Goal: Transaction & Acquisition: Obtain resource

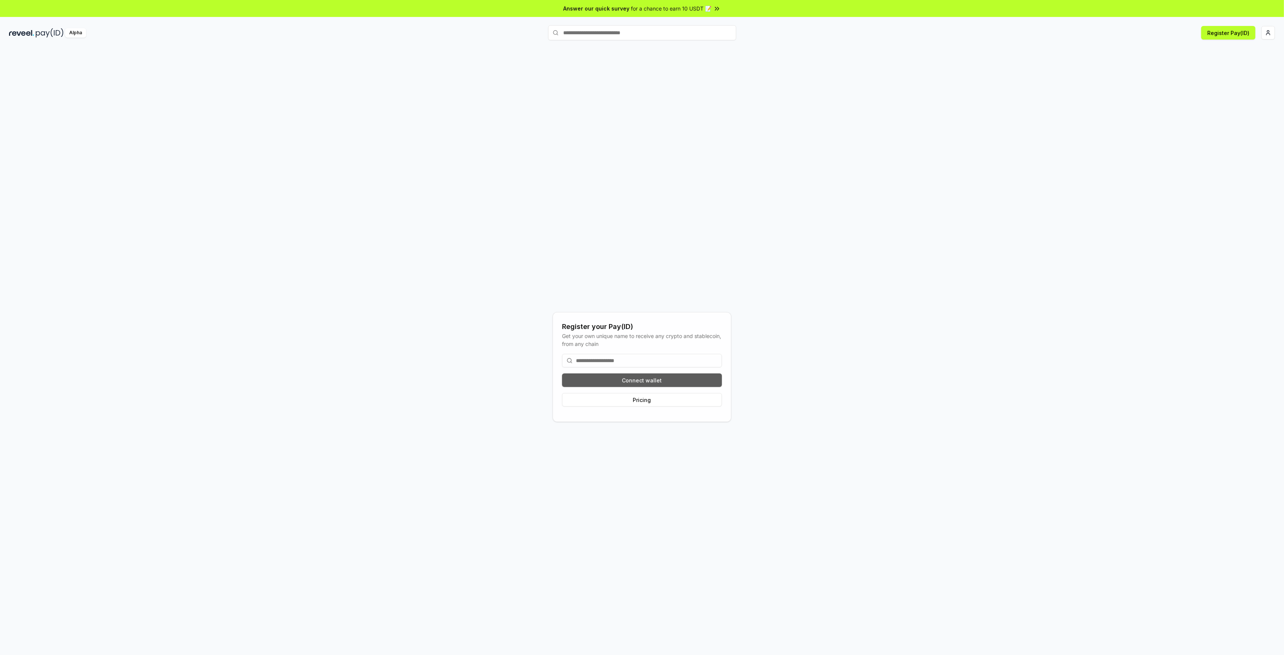
click at [697, 376] on button "Connect wallet" at bounding box center [642, 380] width 160 height 14
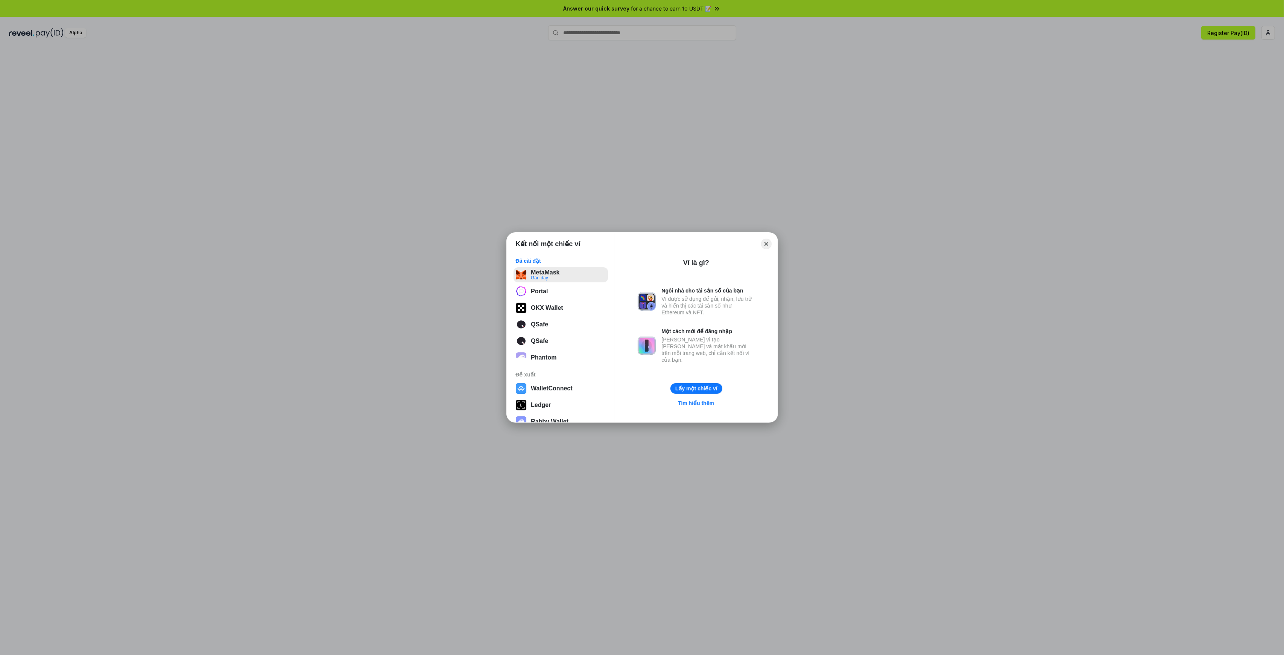
click at [548, 269] on button "MetaMask Gần đây" at bounding box center [560, 274] width 94 height 15
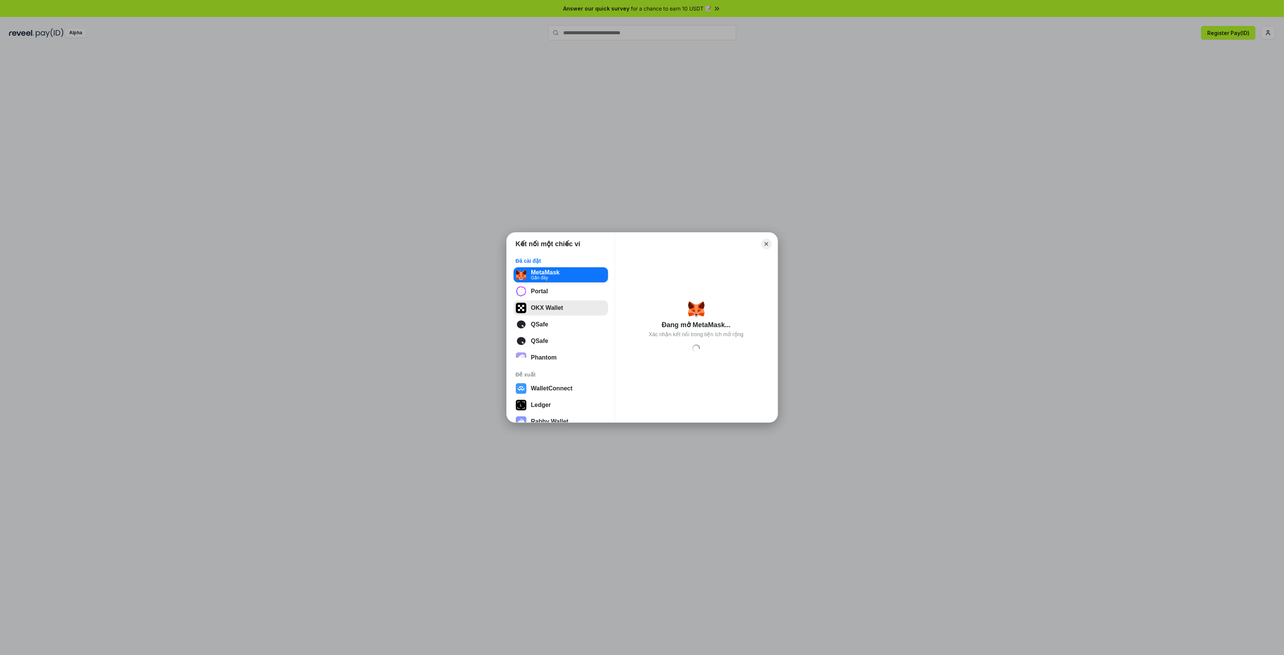
click at [532, 315] on button "OKX Wallet" at bounding box center [560, 307] width 94 height 15
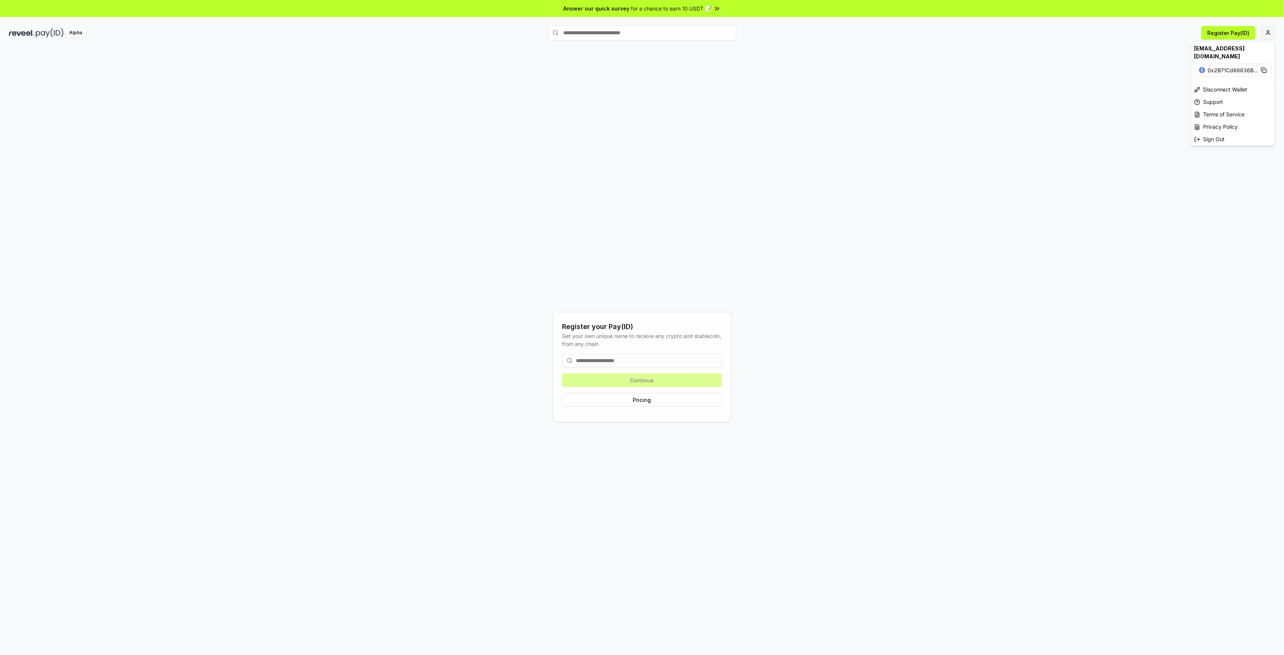
click at [1271, 36] on html "Answer our quick survey for a chance to earn 10 USDT 📝 Alpha Register Pay(ID) R…" at bounding box center [642, 327] width 1284 height 655
click at [1210, 48] on div "[EMAIL_ADDRESS][DOMAIN_NAME]" at bounding box center [1233, 52] width 84 height 22
drag, startPoint x: 841, startPoint y: 236, endPoint x: 622, endPoint y: 355, distance: 249.1
click at [841, 237] on html "Answer our quick survey for a chance to earn 10 USDT 📝 Alpha Register Pay(ID) R…" at bounding box center [642, 327] width 1284 height 655
click at [597, 357] on input at bounding box center [642, 361] width 160 height 14
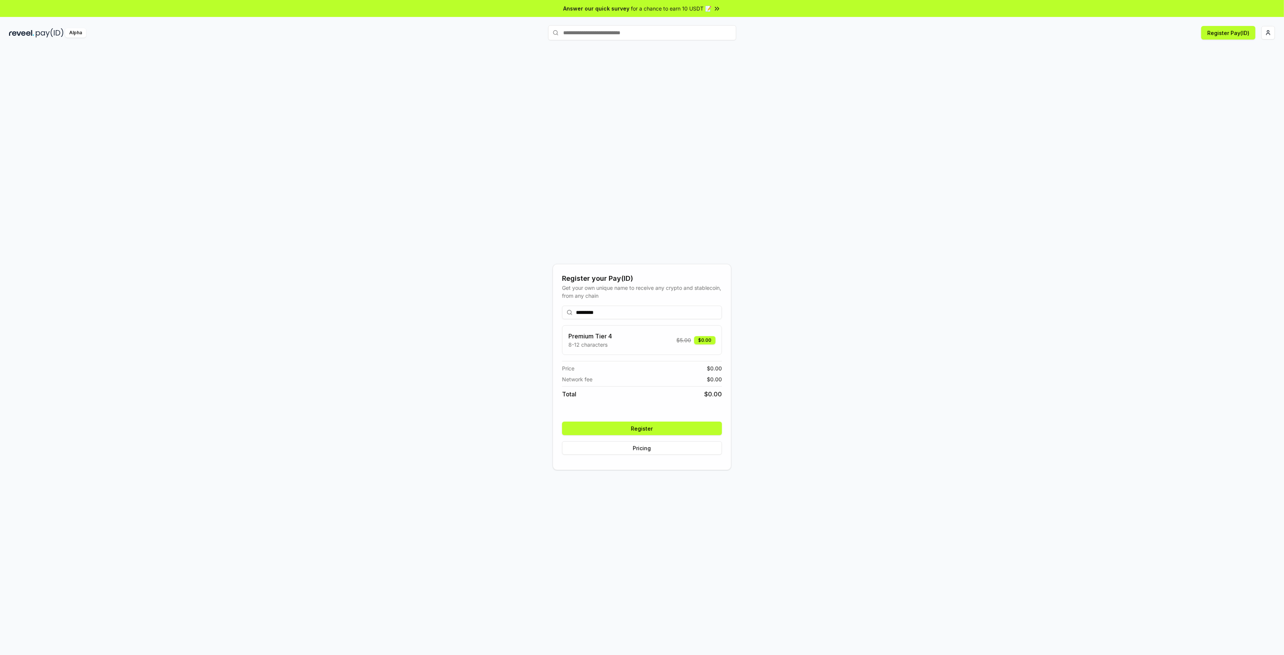
type input "*********"
click at [652, 431] on button "Register" at bounding box center [642, 428] width 160 height 14
